Goal: Transaction & Acquisition: Book appointment/travel/reservation

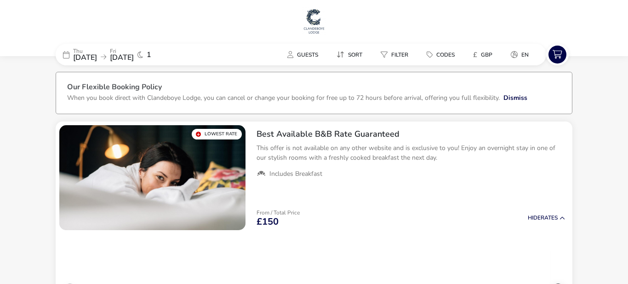
scroll to position [1, 0]
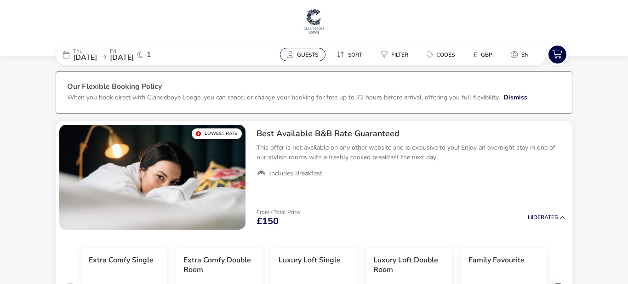
click at [308, 56] on span "Guests" at bounding box center [307, 54] width 21 height 7
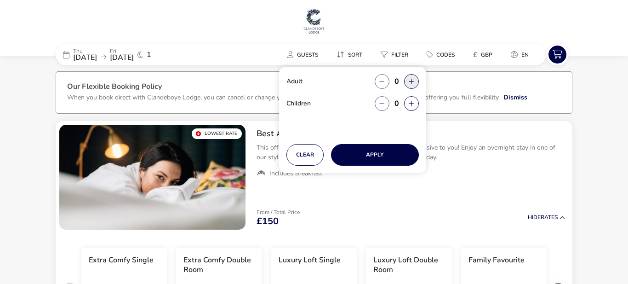
click at [410, 81] on button "button" at bounding box center [411, 81] width 15 height 15
type input "2"
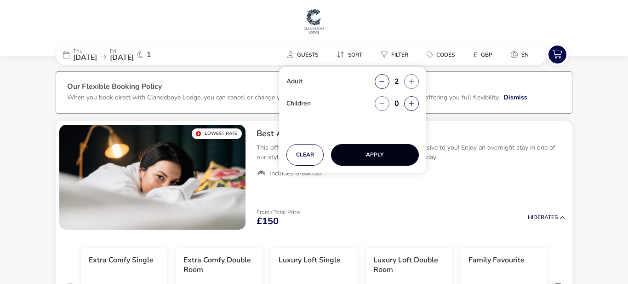
click at [390, 152] on button "Apply" at bounding box center [375, 155] width 88 height 22
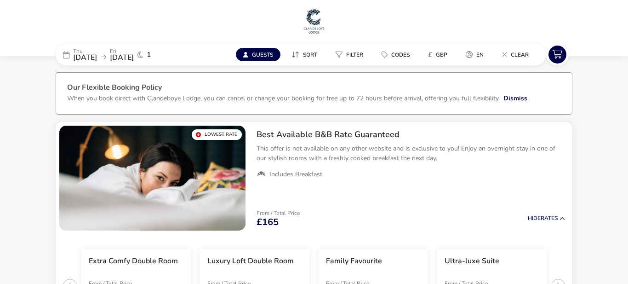
click at [267, 54] on span "Guests" at bounding box center [262, 54] width 21 height 7
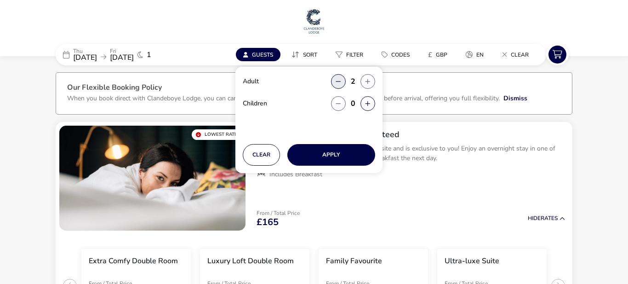
click at [336, 81] on button "button" at bounding box center [338, 81] width 15 height 15
type input "1"
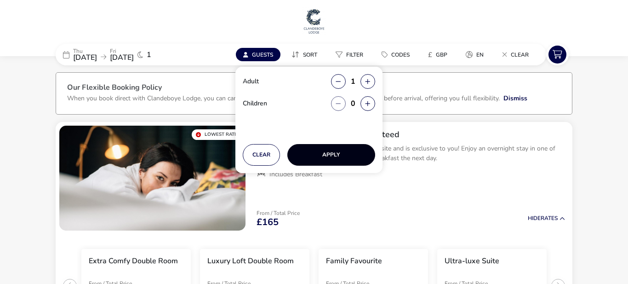
click at [331, 152] on button "Apply" at bounding box center [331, 155] width 88 height 22
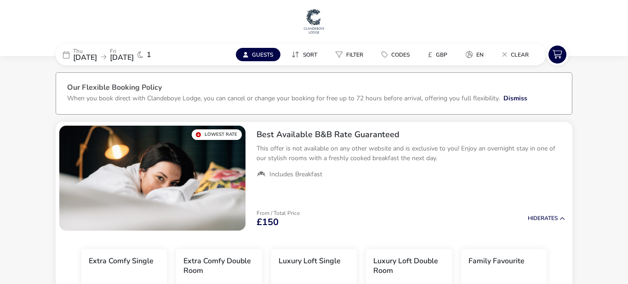
click at [268, 55] on span "Guests" at bounding box center [262, 54] width 21 height 7
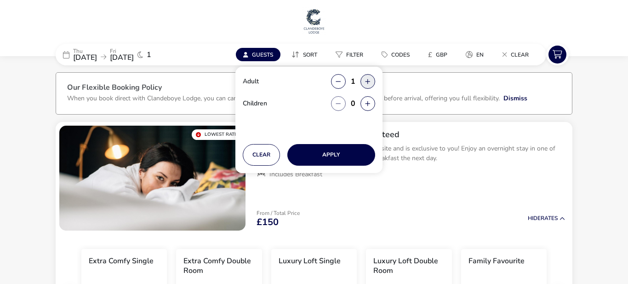
click at [366, 78] on button "button" at bounding box center [368, 81] width 15 height 15
type input "2"
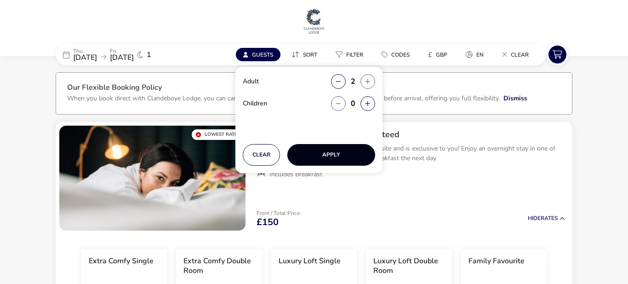
click at [331, 150] on button "Apply" at bounding box center [331, 155] width 88 height 22
